Goal: Task Accomplishment & Management: Manage account settings

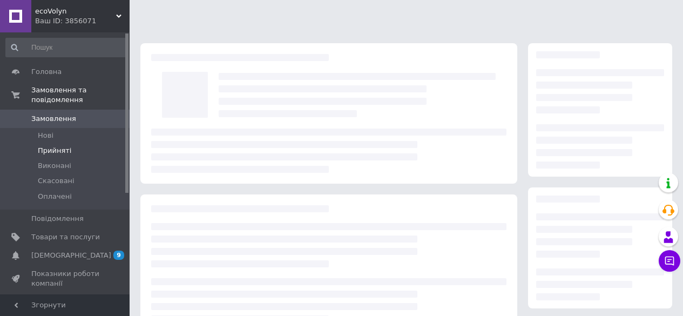
scroll to position [177, 0]
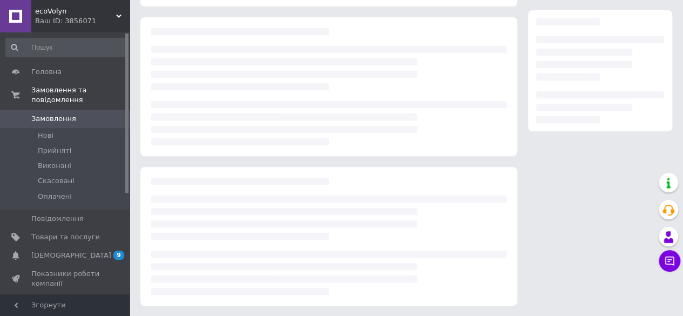
scroll to position [177, 0]
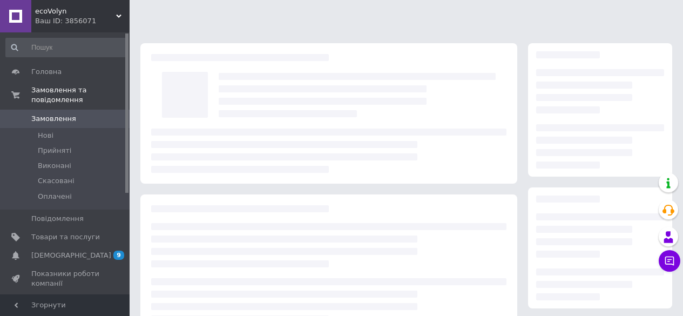
scroll to position [177, 0]
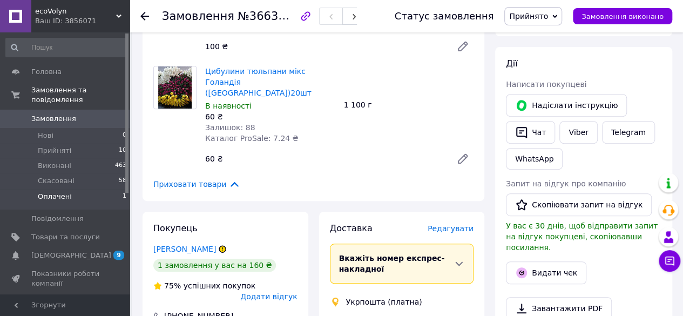
click at [63, 192] on span "Оплачені" at bounding box center [55, 197] width 34 height 10
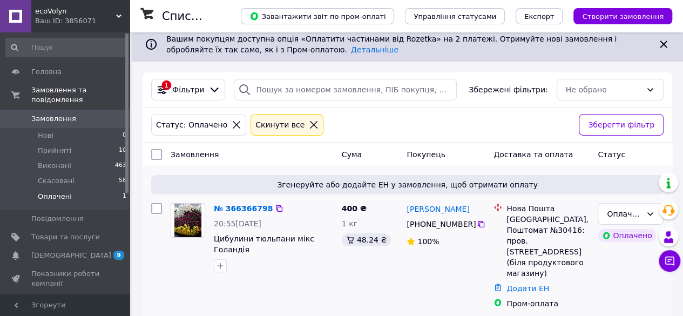
scroll to position [6, 0]
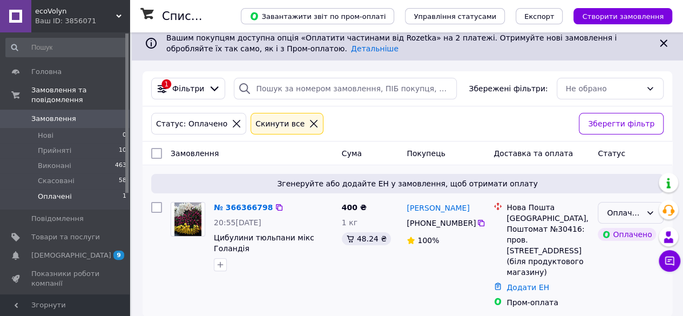
click at [646, 212] on icon at bounding box center [650, 212] width 9 height 9
click at [622, 236] on li "Прийнято" at bounding box center [630, 235] width 65 height 19
click at [245, 207] on link "№ 366366798" at bounding box center [243, 207] width 59 height 9
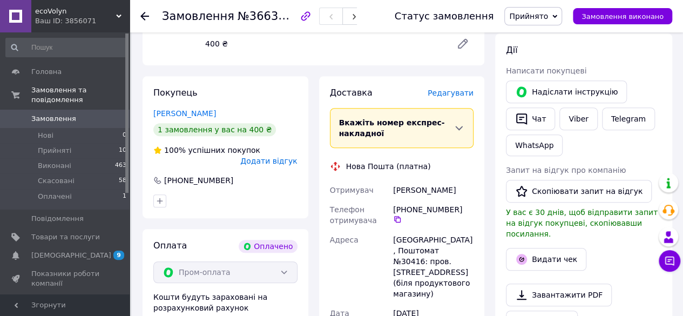
scroll to position [222, 0]
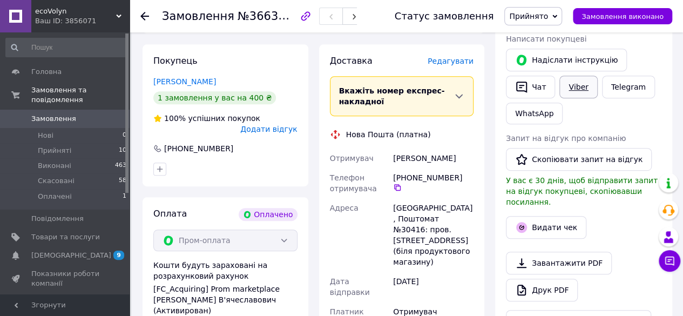
click at [569, 84] on link "Viber" at bounding box center [578, 87] width 38 height 23
click at [62, 146] on span "Прийняті" at bounding box center [54, 151] width 33 height 10
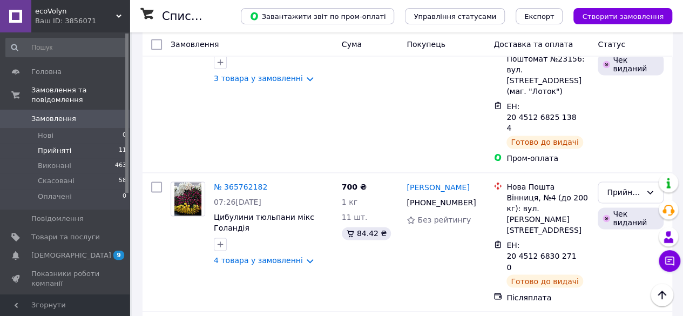
scroll to position [732, 0]
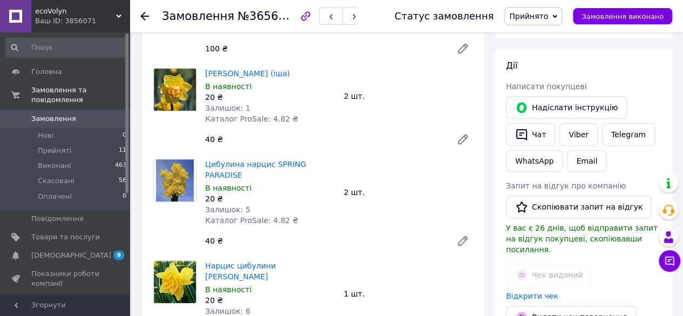
scroll to position [138, 0]
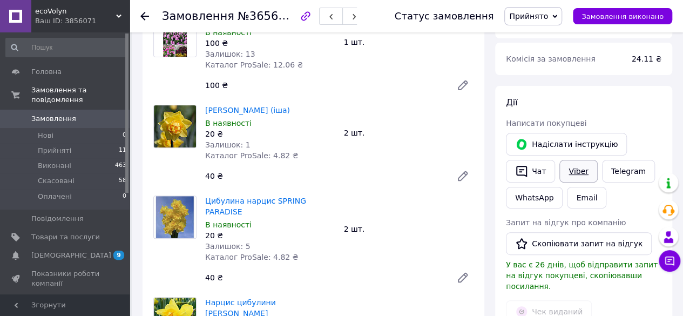
click at [570, 165] on link "Viber" at bounding box center [578, 171] width 38 height 23
click at [600, 298] on div "Чек виданий" at bounding box center [584, 311] width 160 height 27
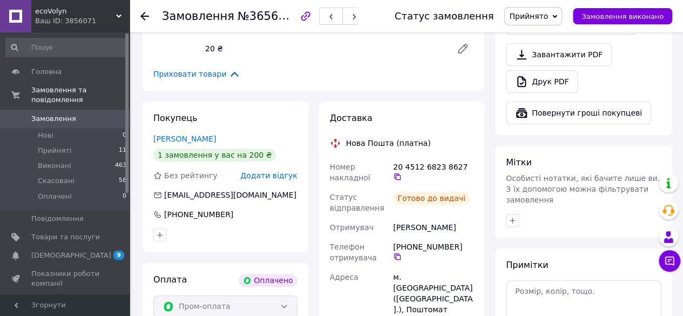
scroll to position [486, 0]
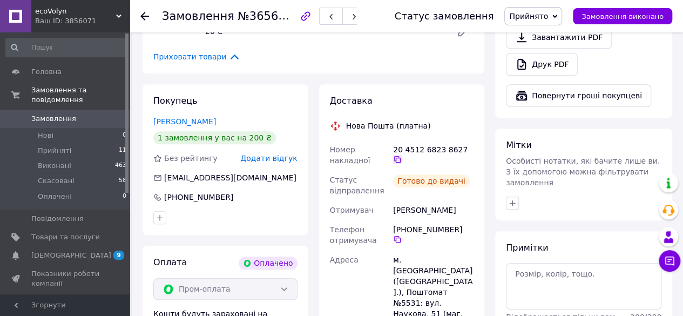
click at [401, 156] on icon at bounding box center [397, 159] width 6 height 6
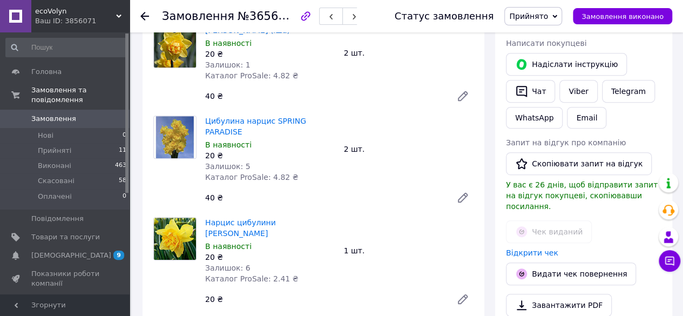
scroll to position [216, 0]
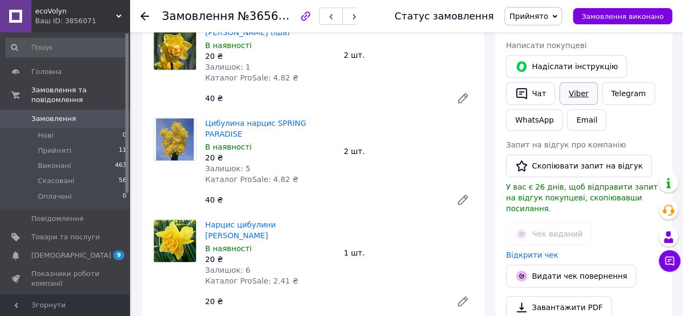
click at [572, 91] on link "Viber" at bounding box center [578, 93] width 38 height 23
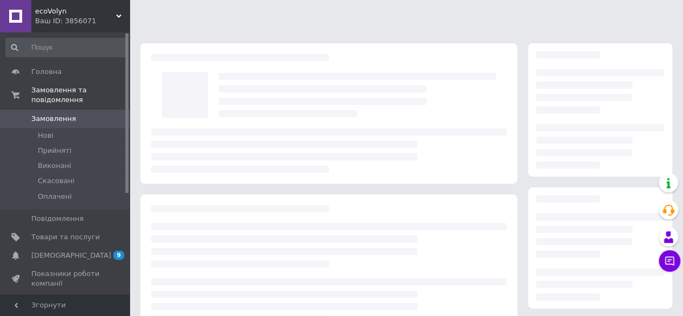
scroll to position [177, 0]
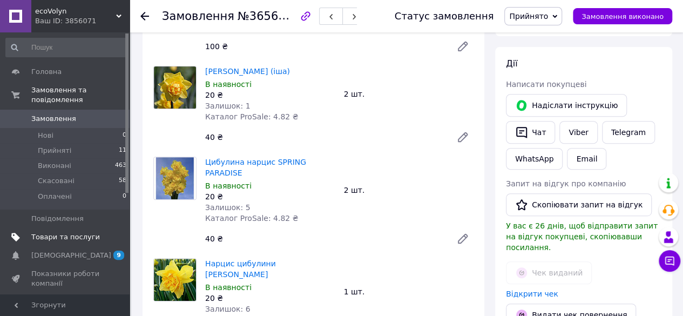
click at [64, 232] on span "Товари та послуги" at bounding box center [65, 237] width 69 height 10
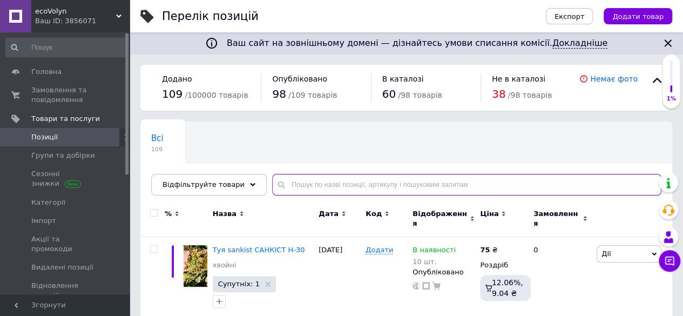
click at [293, 188] on input "text" at bounding box center [466, 185] width 389 height 22
type input "лакм"
